Goal: Transaction & Acquisition: Book appointment/travel/reservation

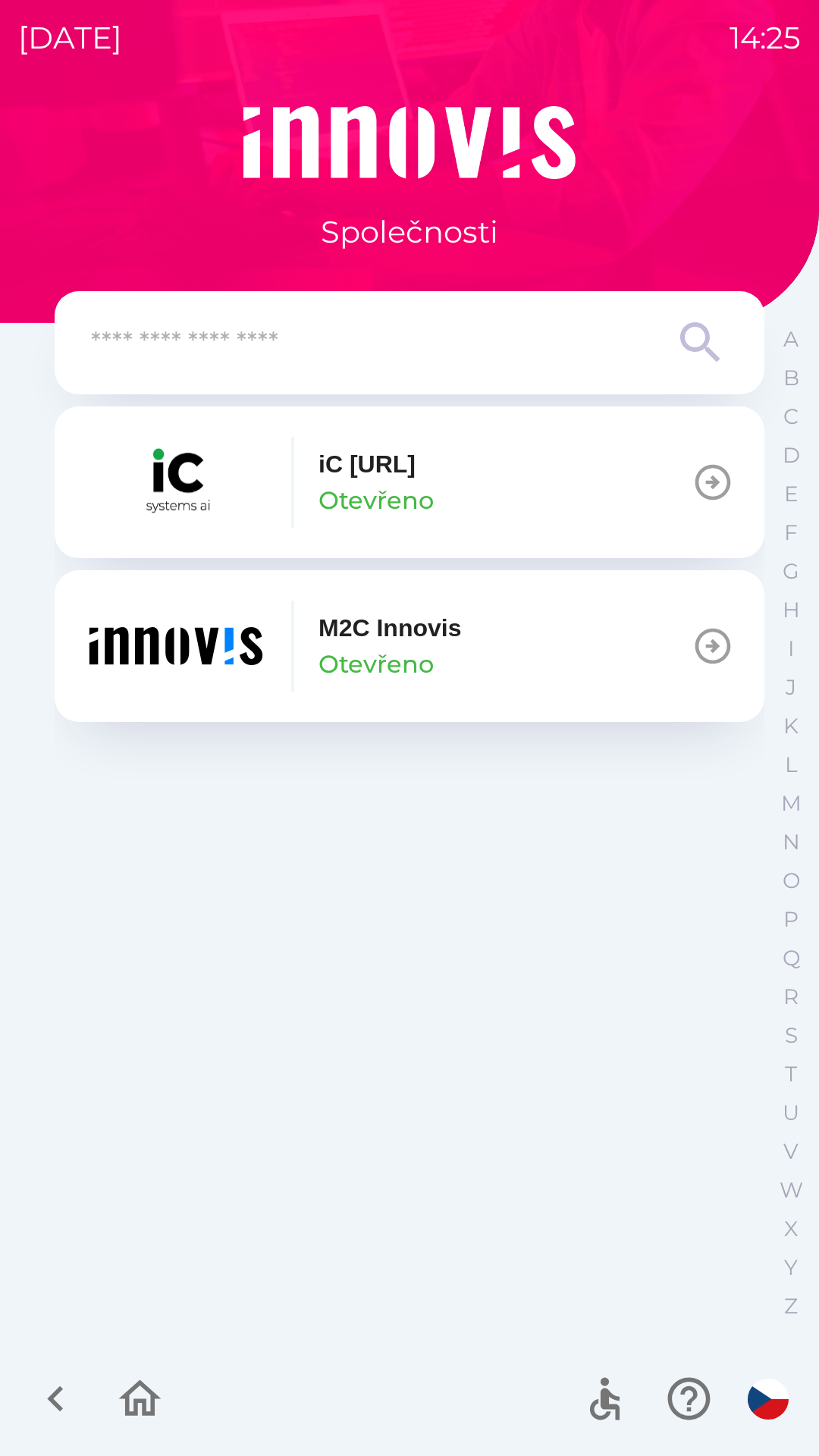
click at [589, 632] on button "M2C Innovis Otevřeno" at bounding box center [410, 646] width 710 height 152
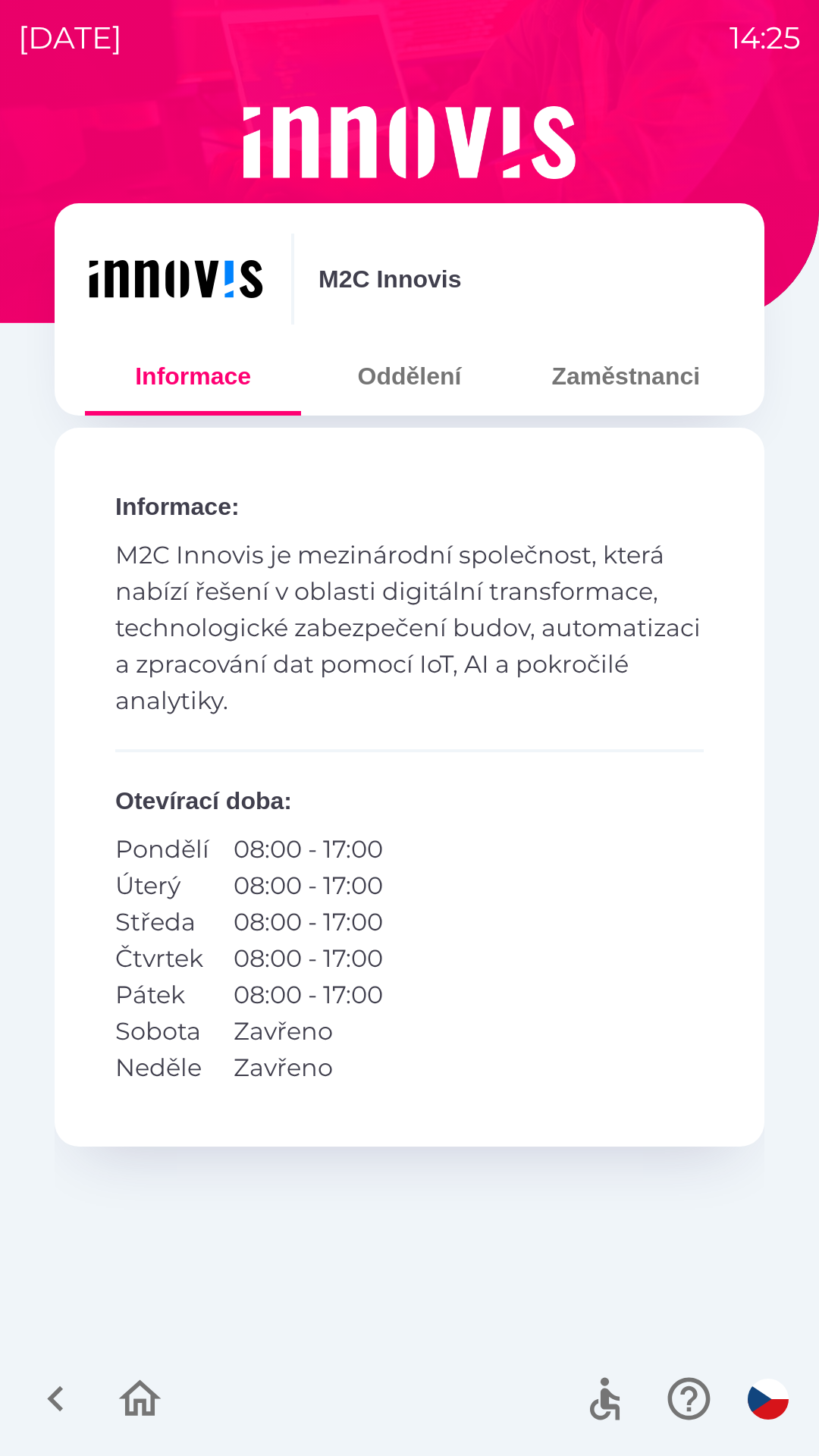
click at [418, 381] on button "Oddělení" at bounding box center [409, 376] width 216 height 54
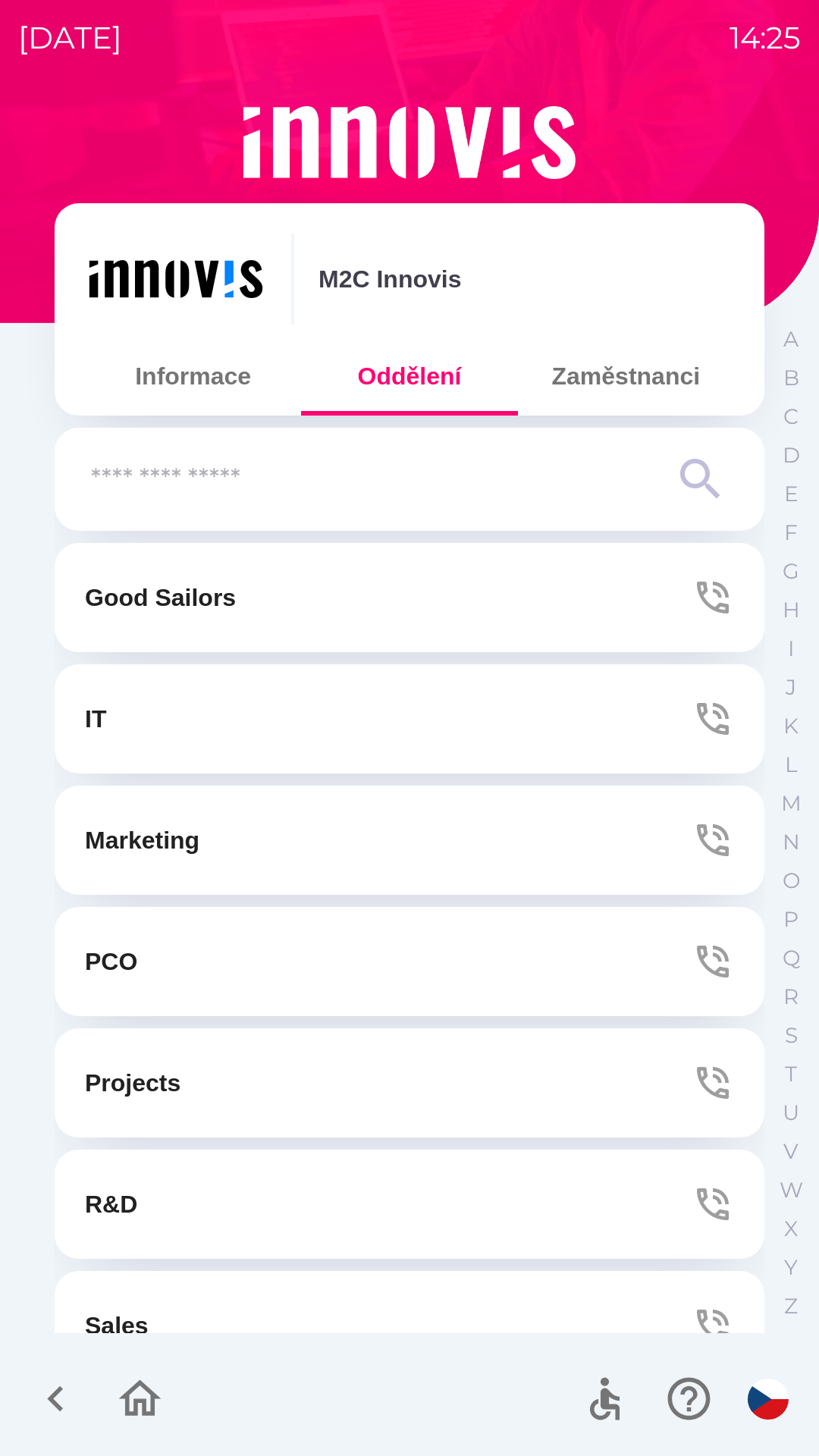
click at [466, 729] on button "IT" at bounding box center [410, 719] width 710 height 110
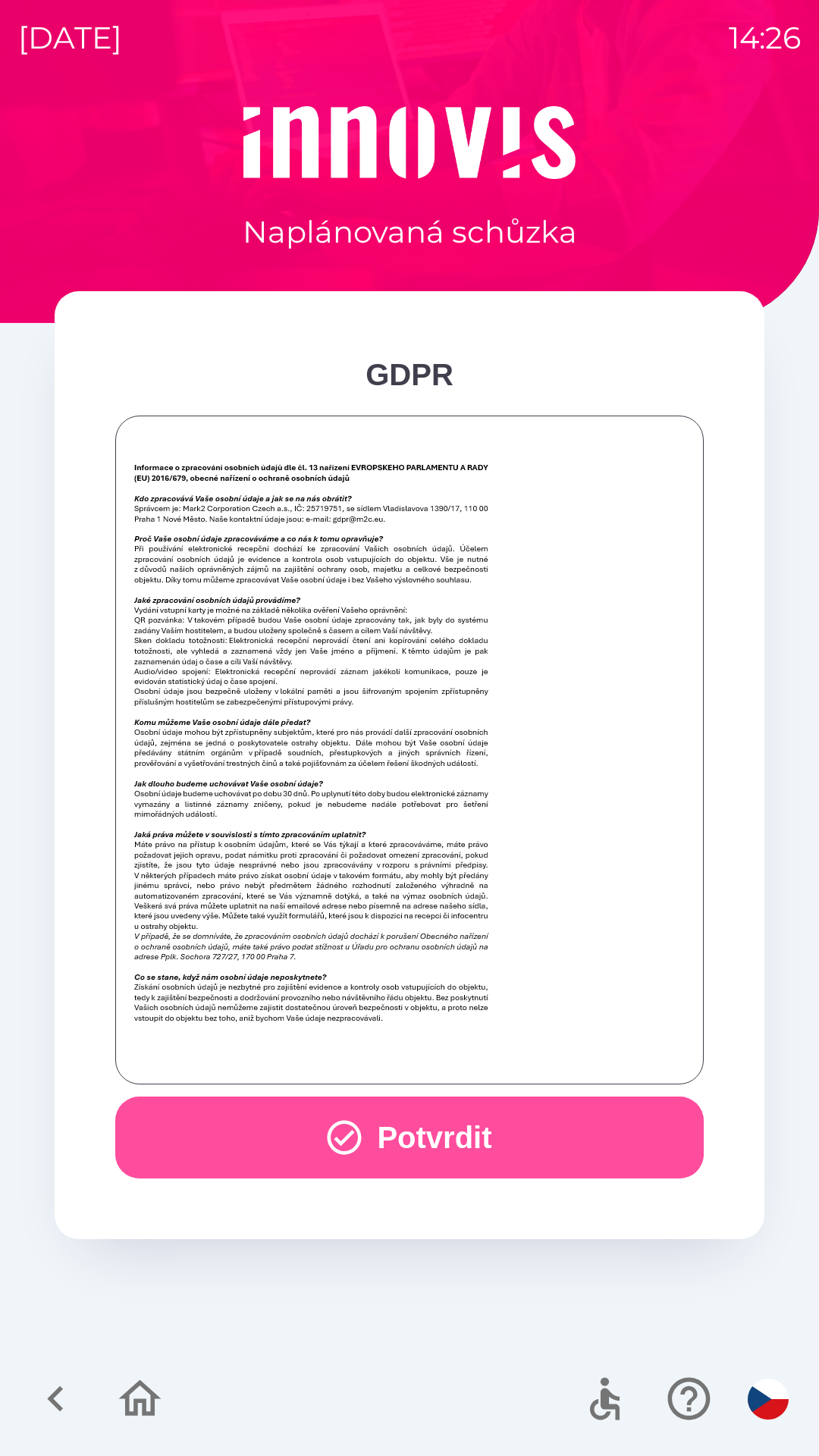
click at [443, 1155] on button "Potvrdit" at bounding box center [410, 1137] width 589 height 82
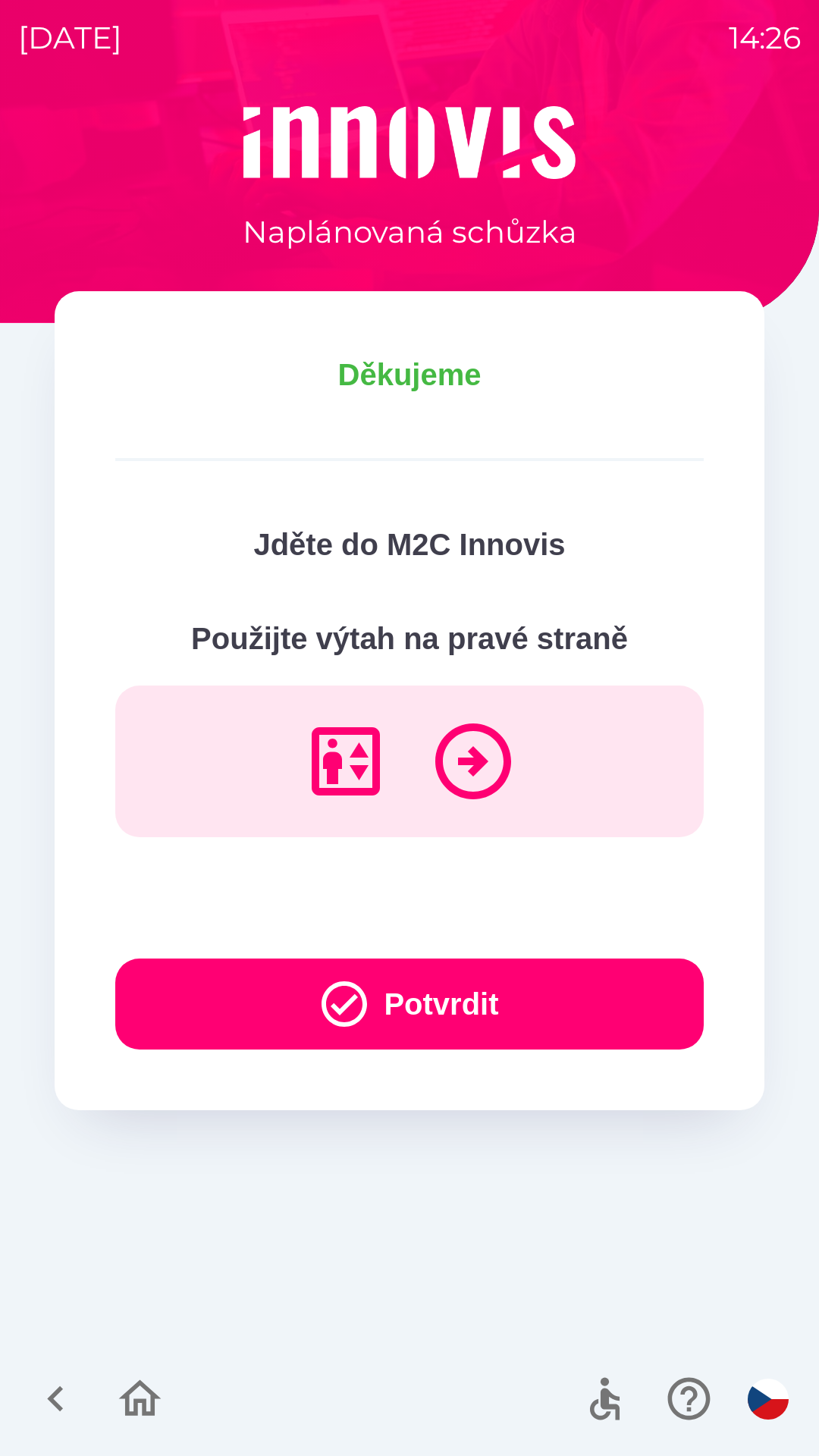
click at [632, 1002] on button "Potvrdit" at bounding box center [410, 1003] width 589 height 91
